Goal: Find specific page/section: Find specific page/section

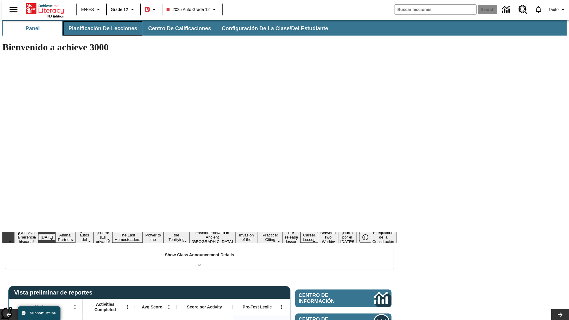
click at [99, 28] on span "Planificación de lecciones" at bounding box center [102, 28] width 69 height 7
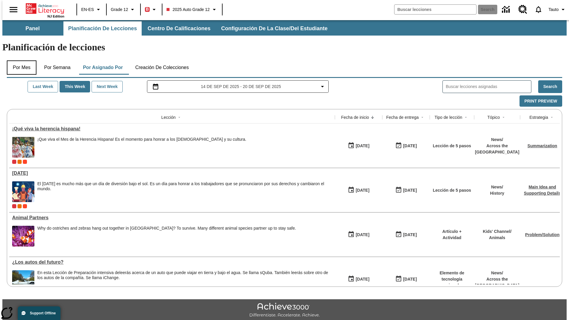
click at [19, 60] on button "Por mes" at bounding box center [22, 67] width 30 height 14
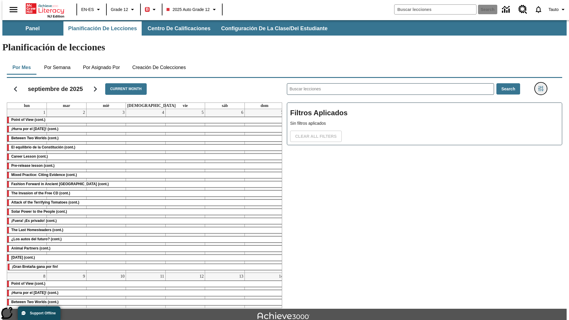
click at [542, 86] on icon "Menú lateral de filtros" at bounding box center [540, 88] width 5 height 5
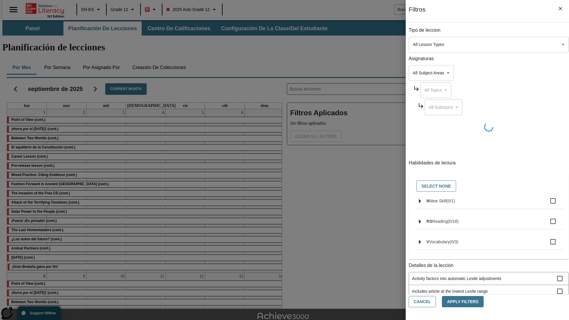
click at [426, 44] on body "Saltar al contenido principal NJ Edition EN-ES Grade 12 B 2025 Auto Grade 12 Se…" at bounding box center [284, 183] width 564 height 327
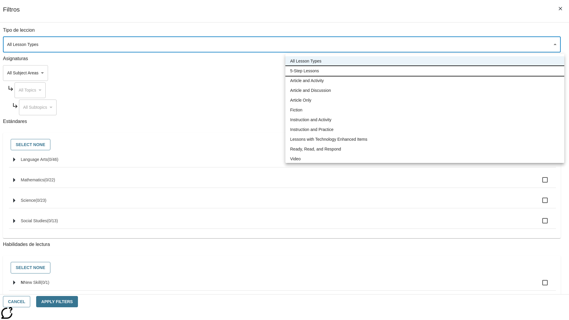
click at [424, 71] on li "5-Step Lessons" at bounding box center [424, 71] width 279 height 10
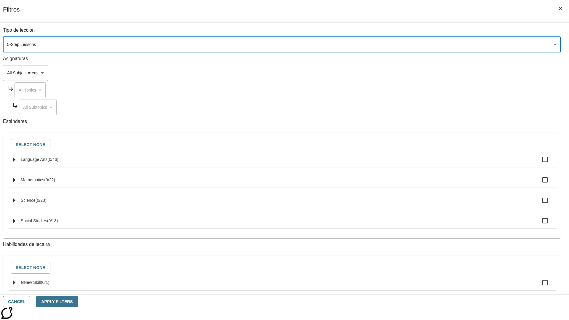
type input "1"
click at [30, 301] on button "Cancel" at bounding box center [16, 302] width 27 height 12
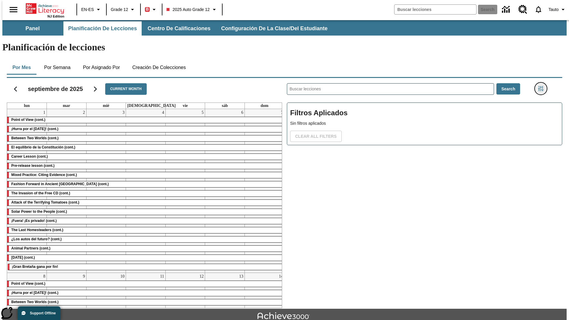
click at [542, 86] on icon "Menú lateral de filtros" at bounding box center [540, 88] width 5 height 5
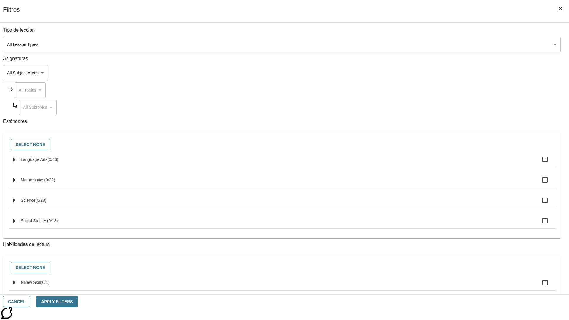
click at [426, 44] on body "Saltar al contenido principal NJ Edition EN-ES Grade 12 B 2025 Auto Grade 12 Se…" at bounding box center [284, 183] width 564 height 327
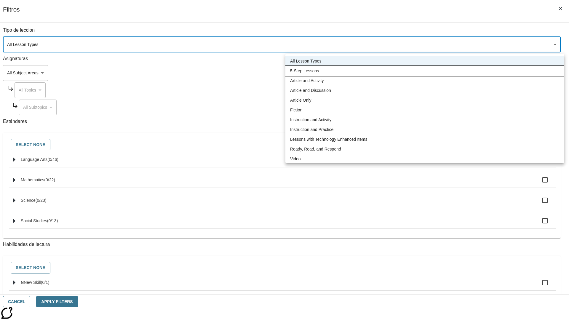
click at [424, 71] on li "5-Step Lessons" at bounding box center [424, 71] width 279 height 10
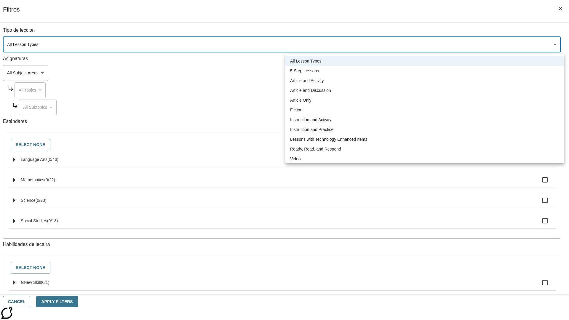
type input "1"
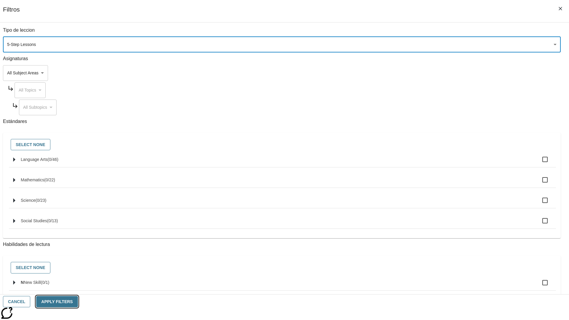
click at [78, 301] on button "Apply Filters" at bounding box center [56, 302] width 41 height 12
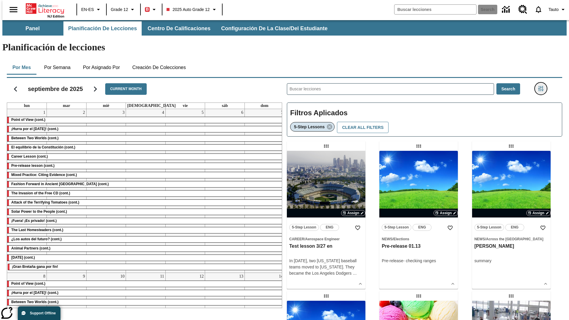
click at [542, 86] on icon "Menú lateral de filtros" at bounding box center [540, 88] width 5 height 5
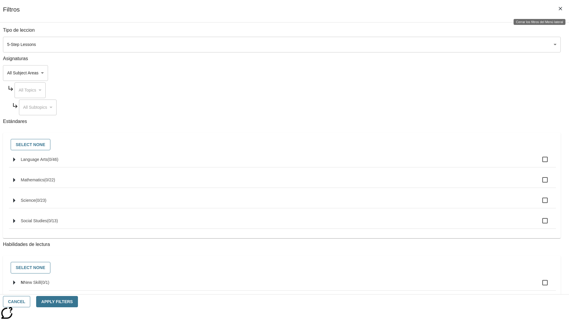
click at [560, 9] on icon "Cerrar los filtros del Menú lateral" at bounding box center [560, 9] width 4 height 4
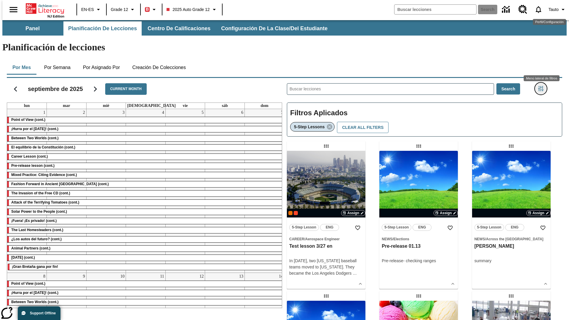
click at [542, 86] on icon "Menú lateral de filtros" at bounding box center [540, 88] width 5 height 5
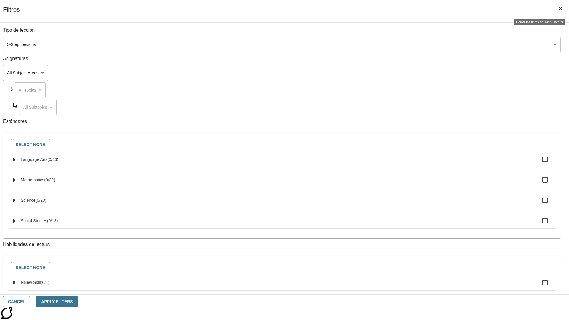
click at [560, 9] on icon "Cerrar los filtros del Menú lateral" at bounding box center [560, 9] width 4 height 4
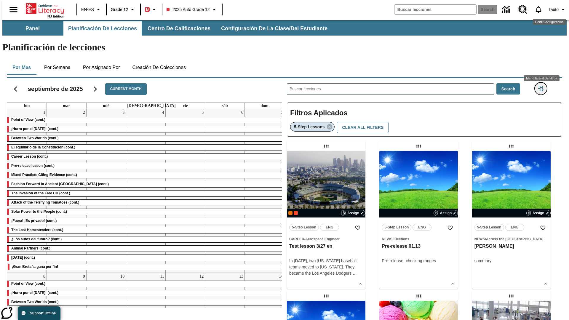
click at [542, 86] on icon "Menú lateral de filtros" at bounding box center [540, 88] width 5 height 5
